Goal: Contribute content: Contribute content

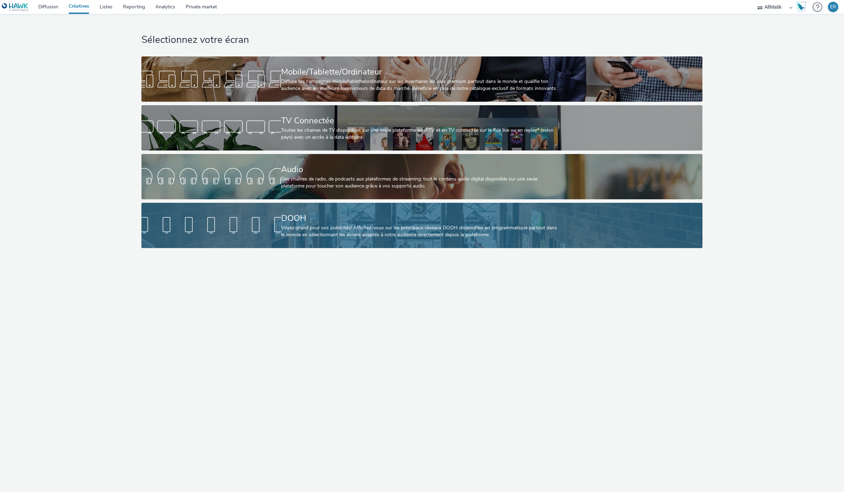
click at [479, 214] on div "DOOH" at bounding box center [420, 218] width 279 height 12
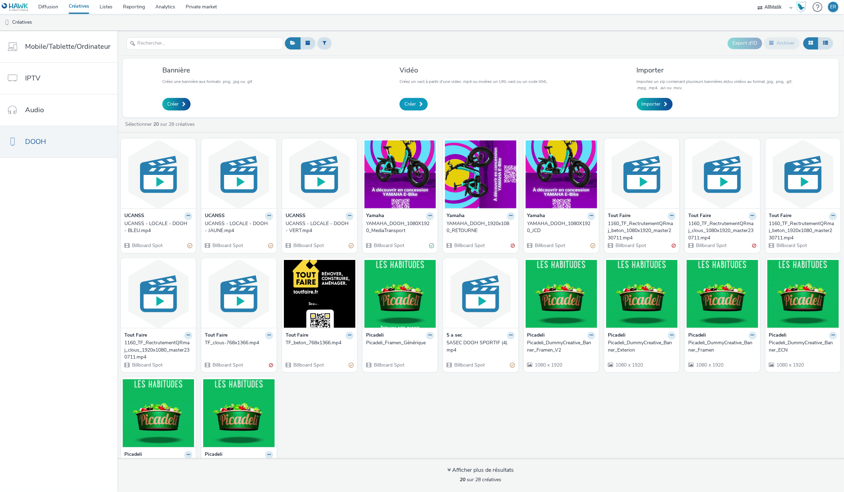
click at [408, 99] on link "Créer" at bounding box center [413, 104] width 28 height 13
click at [433, 106] on div "Créer" at bounding box center [472, 104] width 147 height 13
click at [416, 107] on link "Créer" at bounding box center [413, 104] width 28 height 13
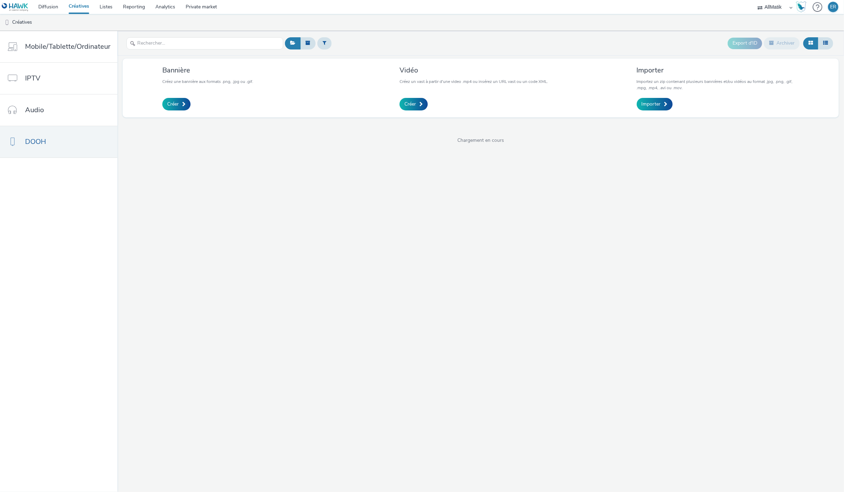
click at [416, 107] on link "Créer" at bounding box center [413, 104] width 28 height 13
click at [645, 106] on span "Importer" at bounding box center [650, 104] width 19 height 7
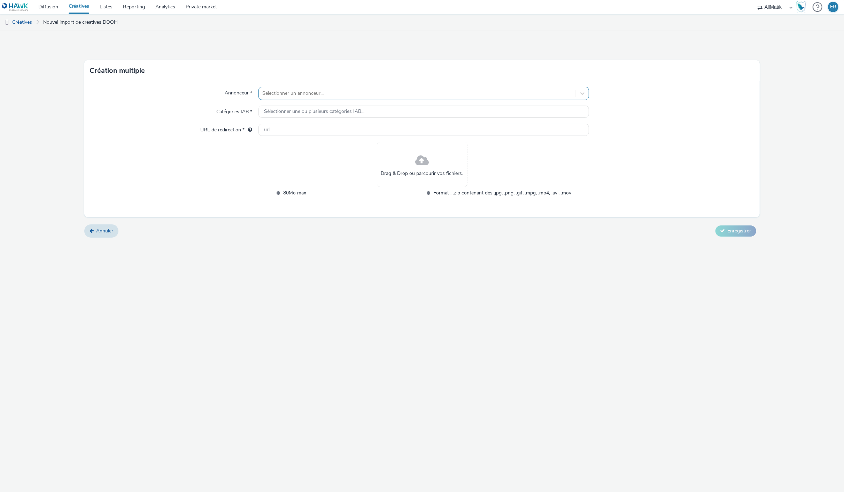
click at [377, 96] on div at bounding box center [416, 93] width 309 height 8
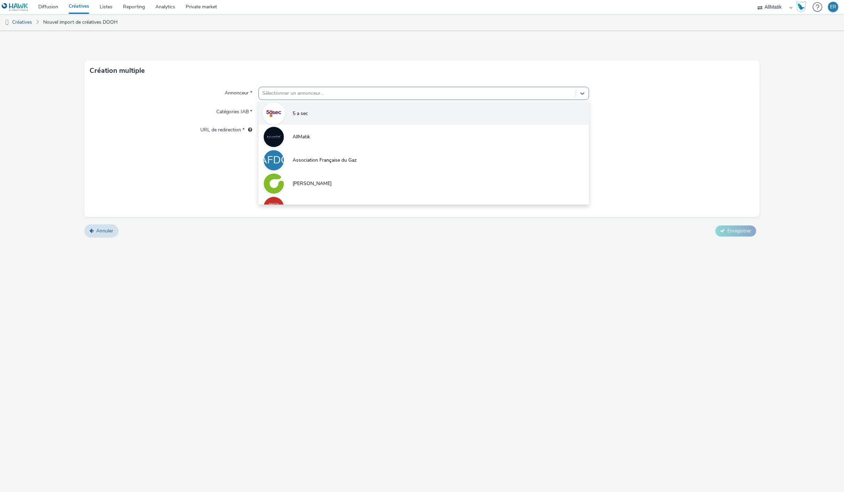
click at [351, 107] on li "5 a sec" at bounding box center [423, 112] width 330 height 23
type input "[URL][DOMAIN_NAME]"
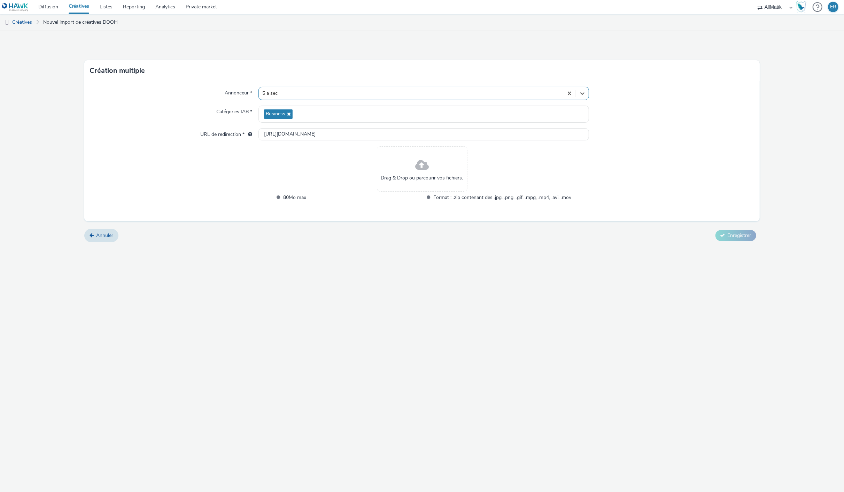
click at [426, 171] on span at bounding box center [422, 165] width 14 height 18
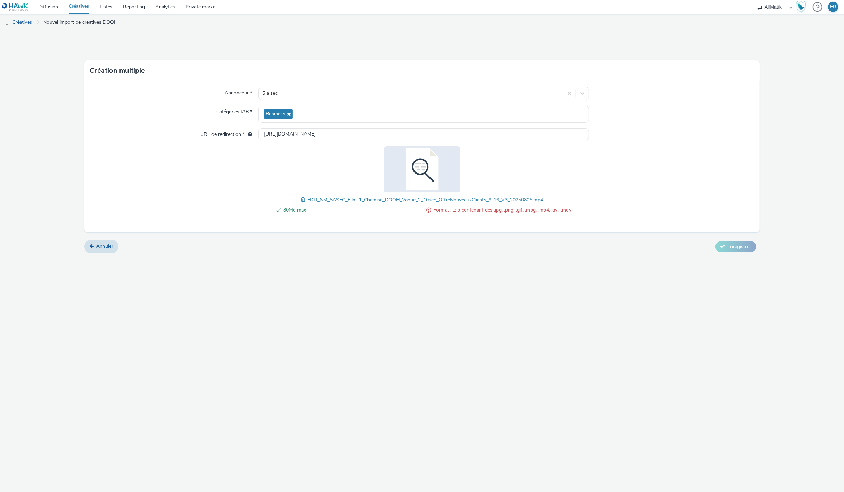
click at [301, 199] on span at bounding box center [304, 200] width 6 height 8
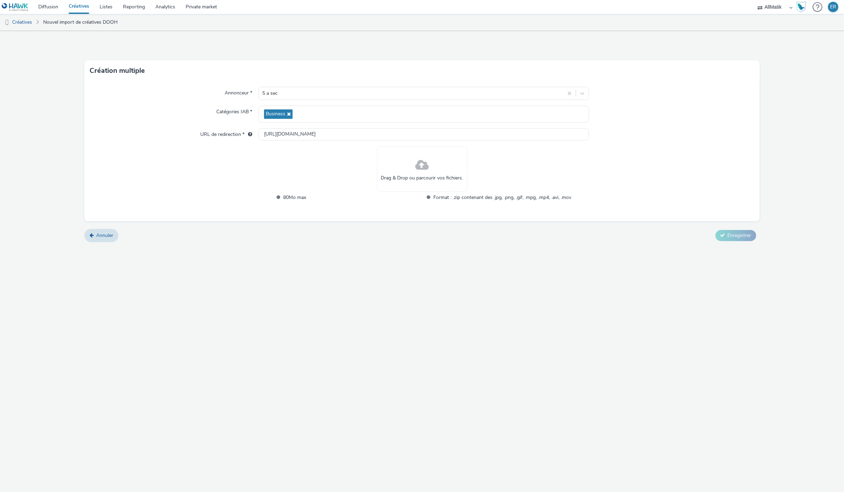
click at [453, 163] on div "Drag & Drop ou parcourir vos fichiers." at bounding box center [422, 168] width 91 height 45
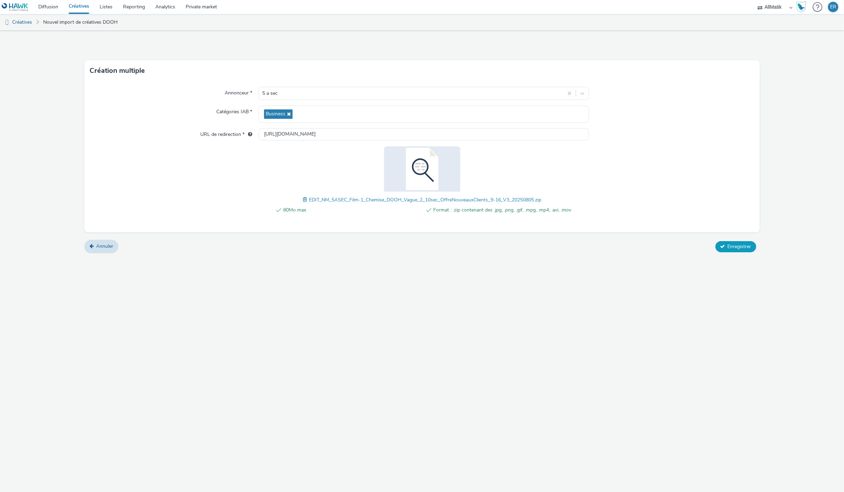
click at [728, 246] on span "Enregistrer" at bounding box center [739, 246] width 24 height 7
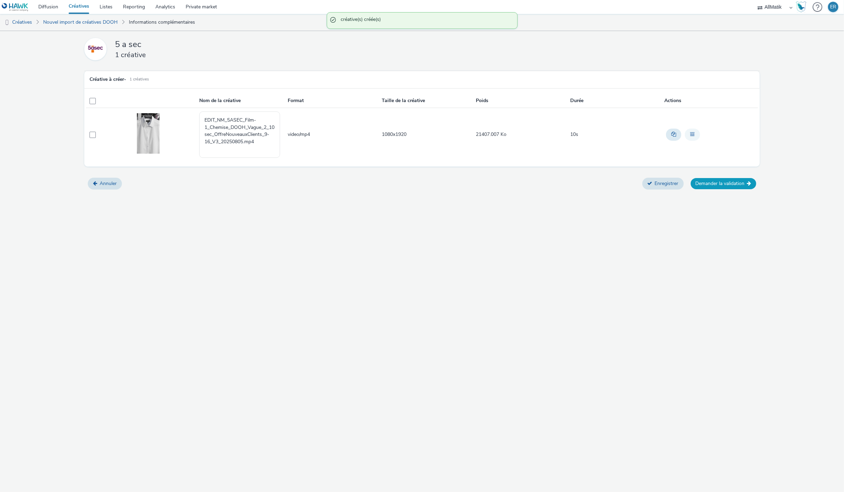
click at [728, 187] on button "Demander la validation" at bounding box center [722, 183] width 65 height 11
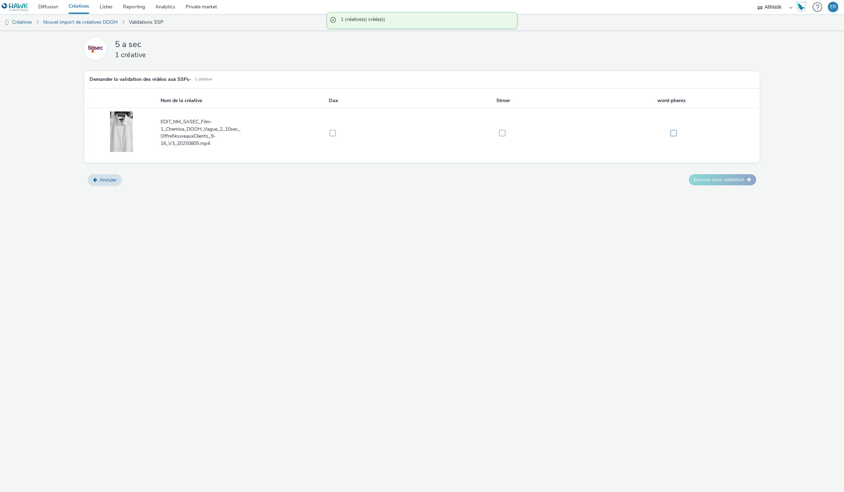
click at [673, 129] on label at bounding box center [670, 132] width 165 height 7
checkbox input "true"
drag, startPoint x: 500, startPoint y: 131, endPoint x: 405, endPoint y: 132, distance: 94.7
click at [493, 131] on label at bounding box center [500, 132] width 162 height 7
checkbox input "true"
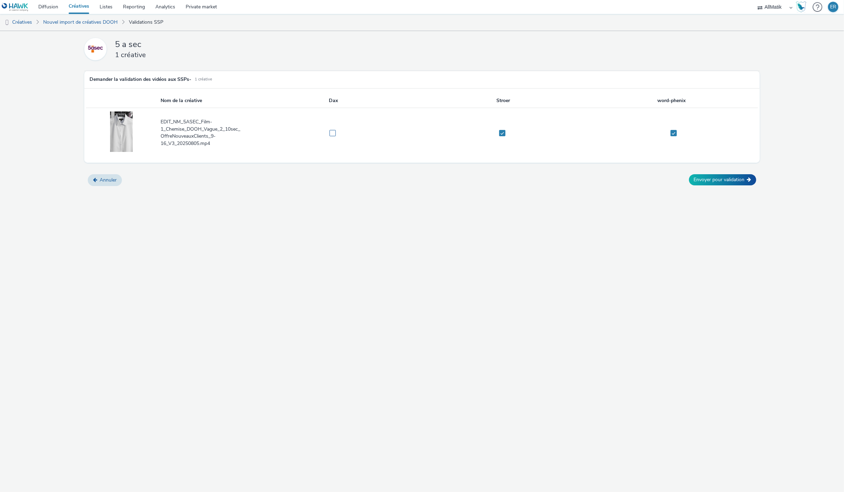
click at [335, 133] on span at bounding box center [332, 133] width 6 height 6
checkbox input "true"
click at [746, 177] on button "Envoyer pour validation" at bounding box center [722, 179] width 67 height 11
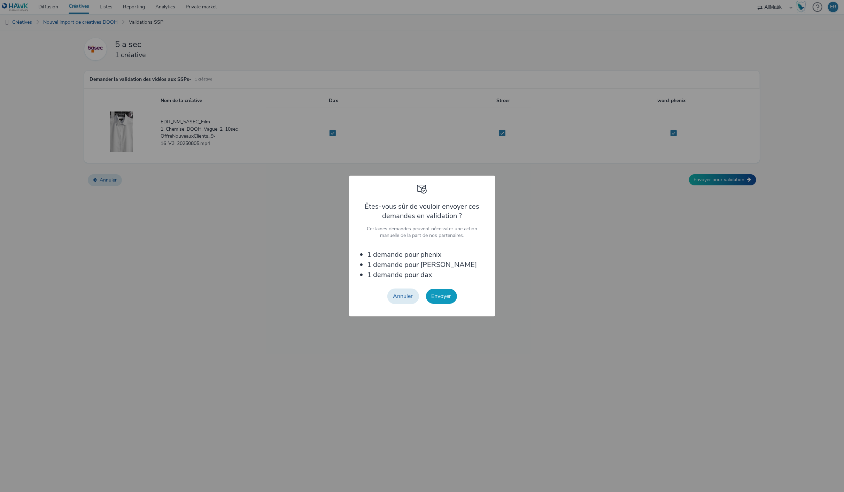
click at [451, 300] on button "Envoyer" at bounding box center [441, 296] width 31 height 15
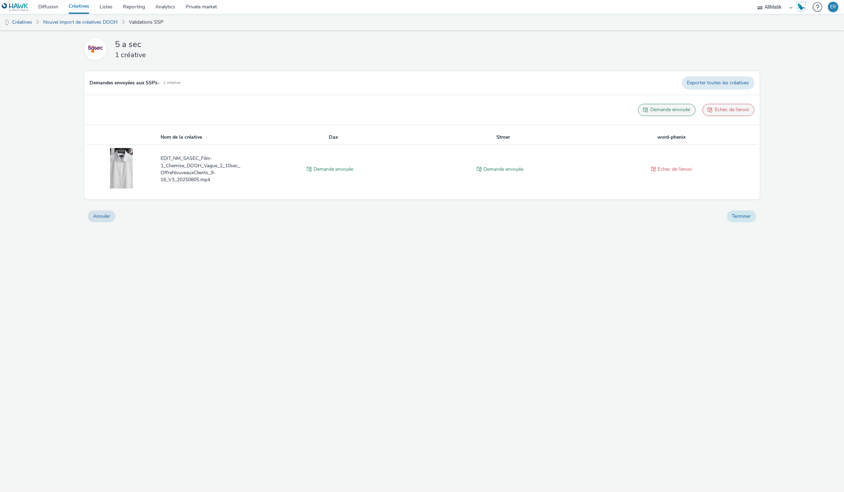
click at [752, 218] on button "Terminer" at bounding box center [741, 216] width 29 height 12
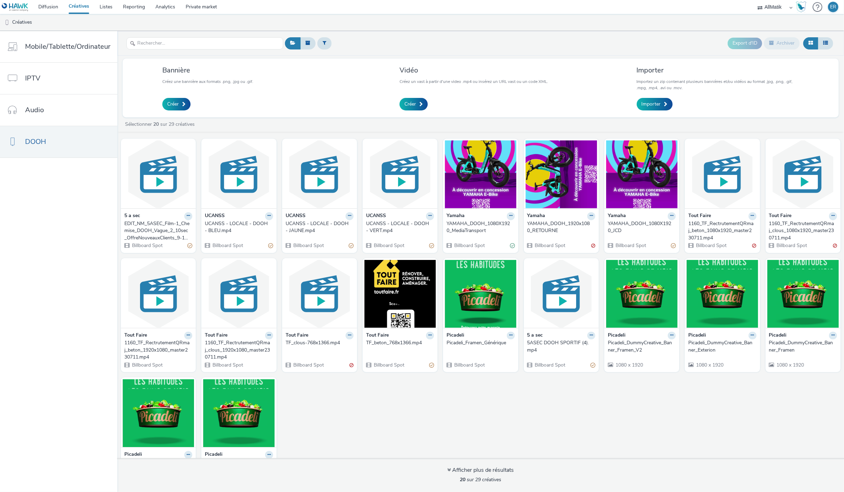
click at [83, 6] on link "Créatives" at bounding box center [78, 7] width 31 height 14
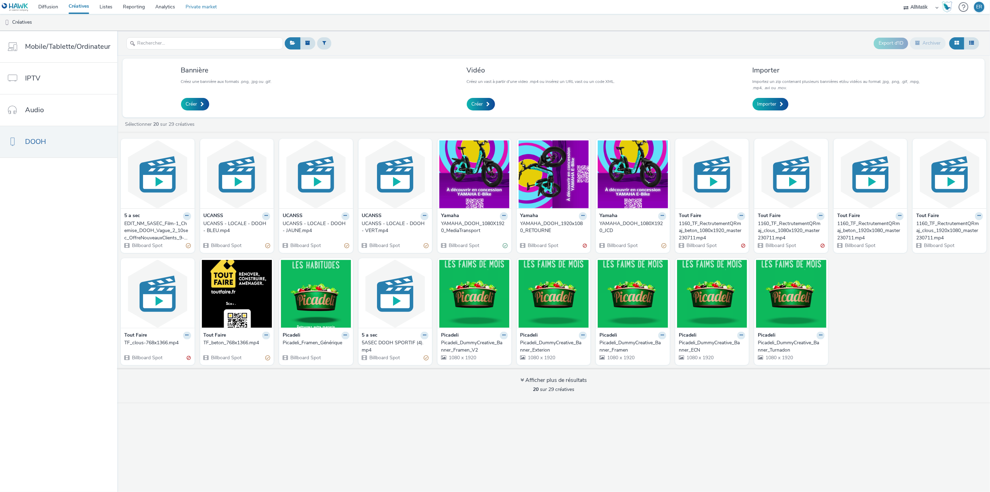
click at [193, 8] on link "Private market" at bounding box center [201, 7] width 42 height 14
